Goal: Task Accomplishment & Management: Manage account settings

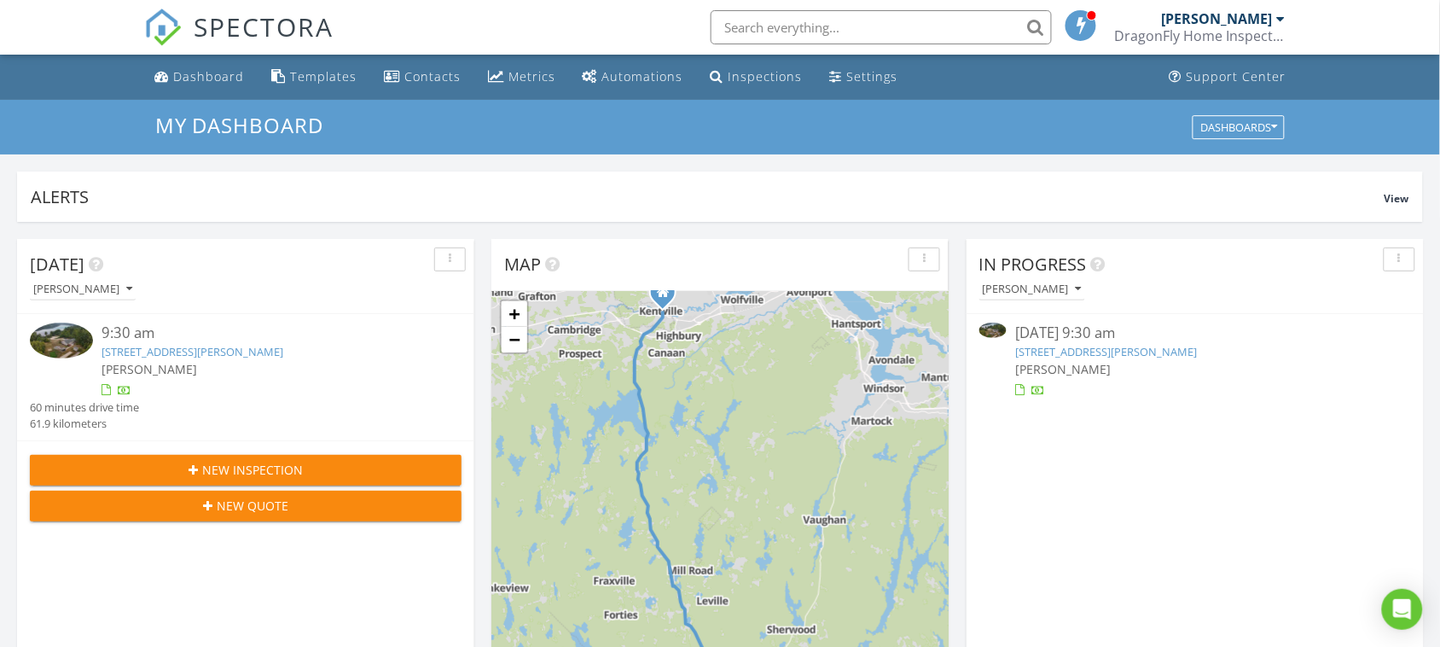
click at [190, 351] on link "48 Lakewood Dr, Chester, NS B0J 1K0" at bounding box center [193, 351] width 182 height 15
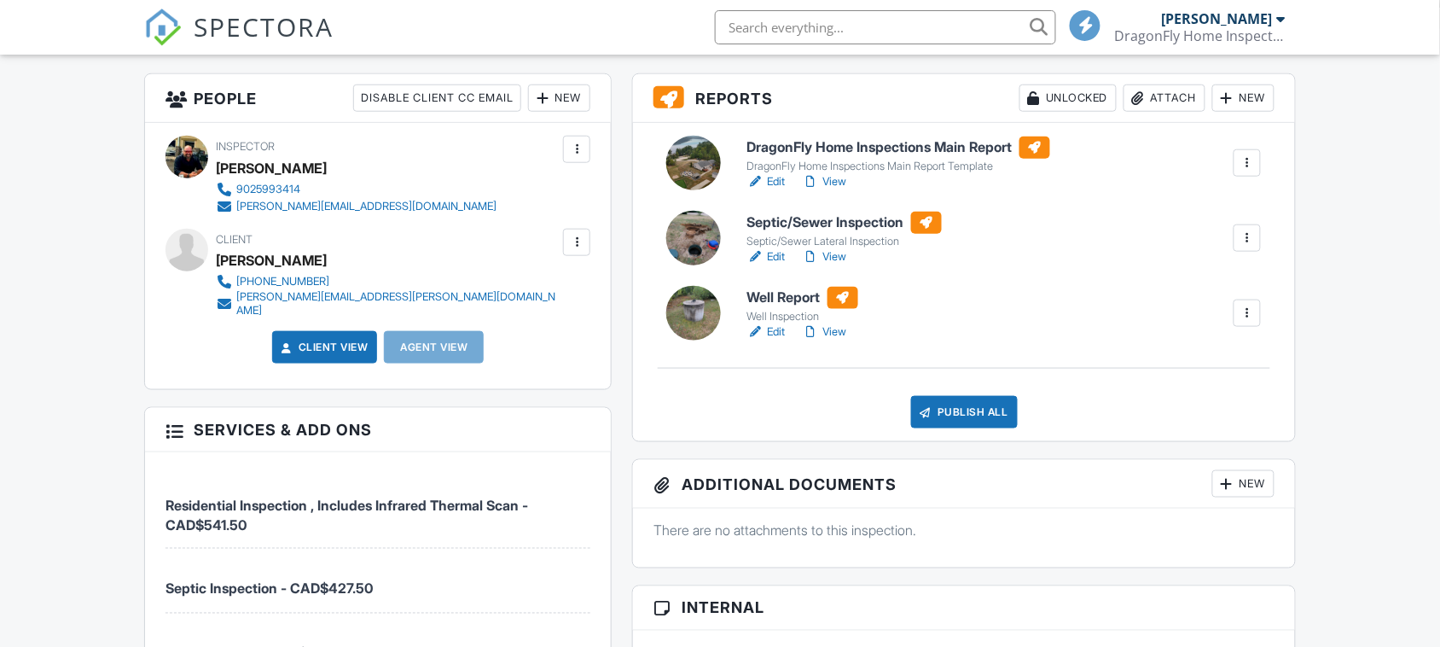
click at [774, 257] on link "Edit" at bounding box center [767, 256] width 38 height 17
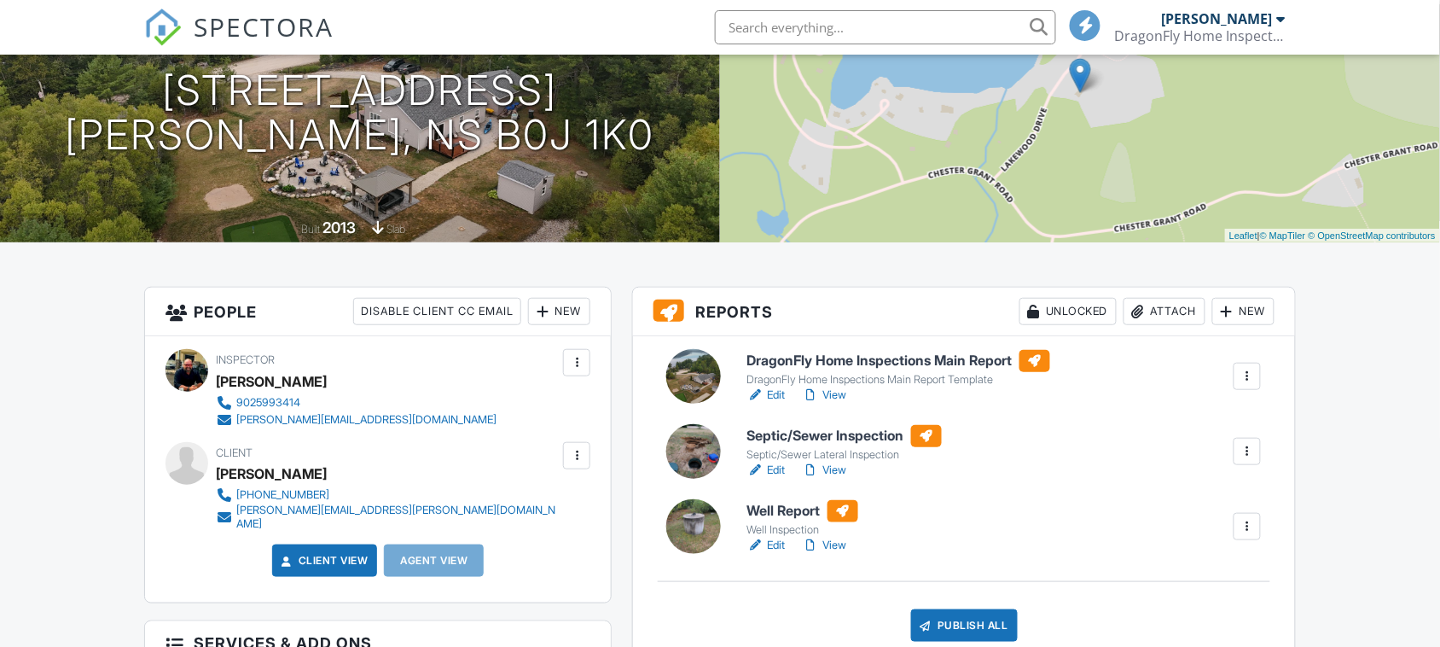
scroll to position [213, 0]
click at [843, 474] on link "View" at bounding box center [825, 470] width 44 height 17
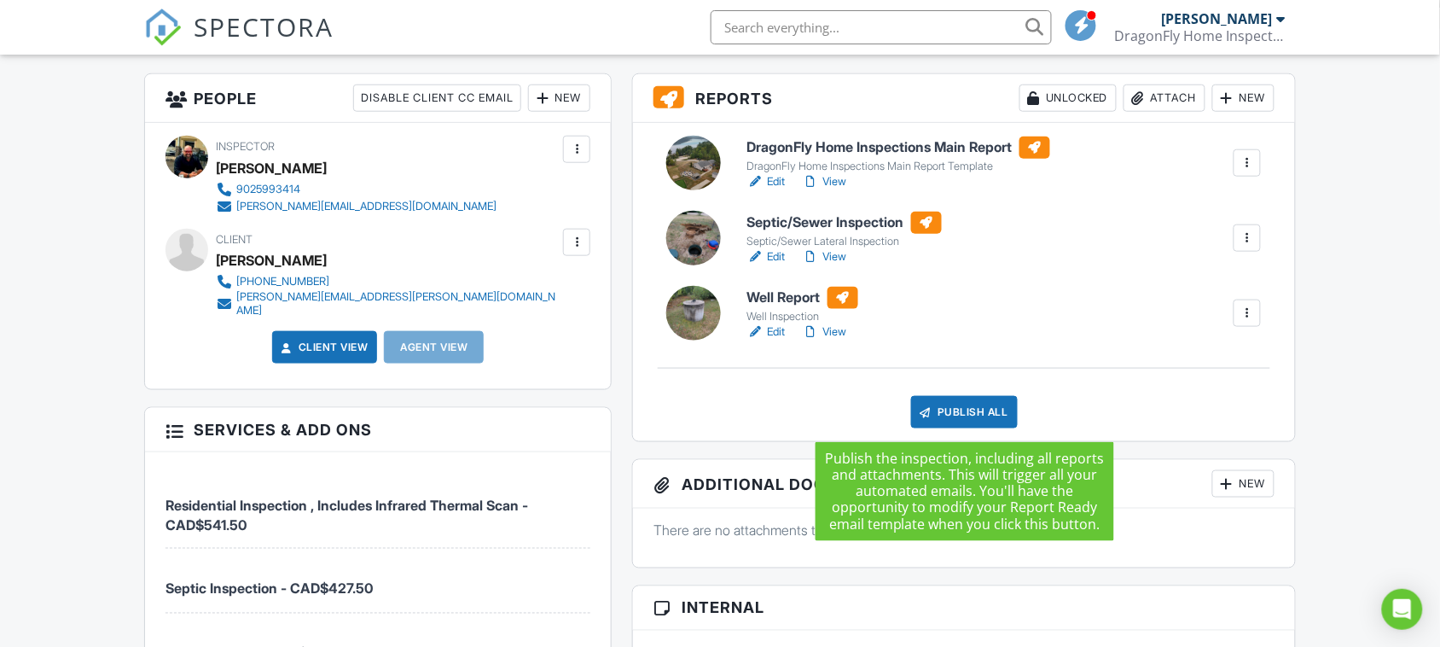
click at [967, 414] on div "Publish All" at bounding box center [964, 412] width 107 height 32
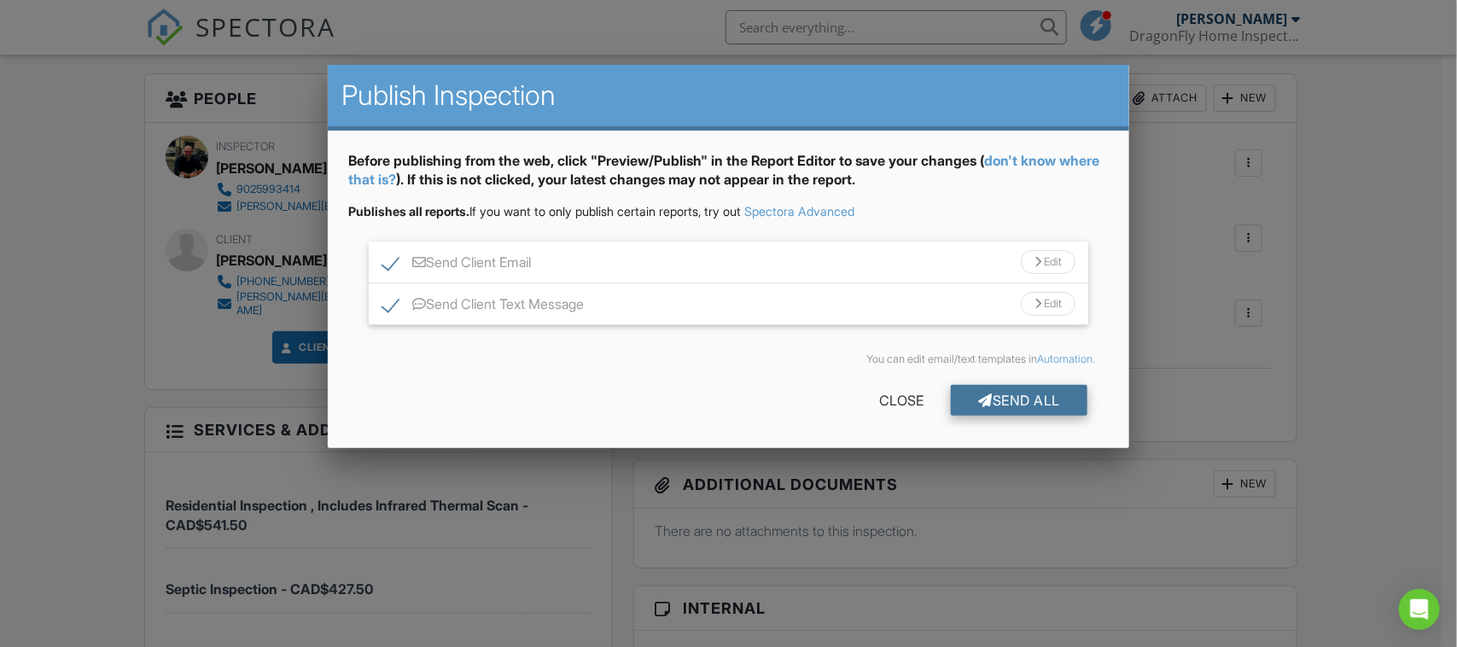
click at [1008, 395] on div "Send All" at bounding box center [1019, 400] width 137 height 31
